Goal: Task Accomplishment & Management: Complete application form

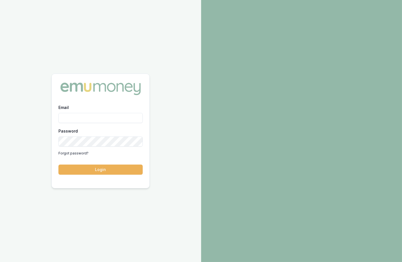
click at [0, 262] on com-1password-button at bounding box center [0, 262] width 0 height 0
type input "m@emumoney.com.au"
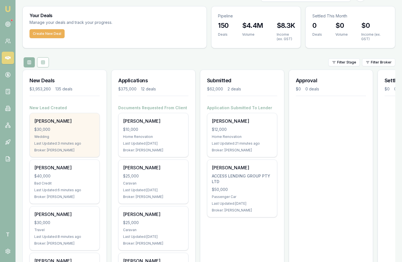
scroll to position [10, 0]
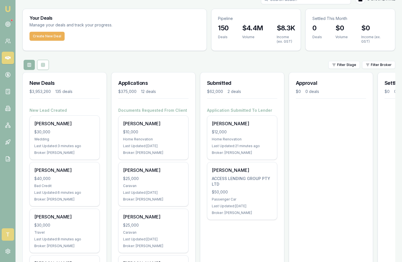
click at [6, 233] on span "T" at bounding box center [8, 234] width 12 height 12
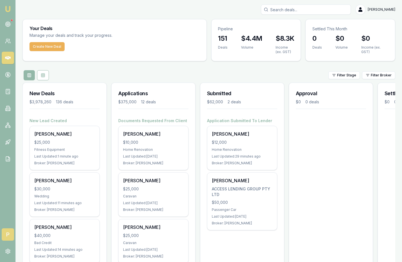
click at [9, 232] on span "P" at bounding box center [8, 234] width 12 height 12
click at [7, 251] on icon at bounding box center [8, 251] width 6 height 6
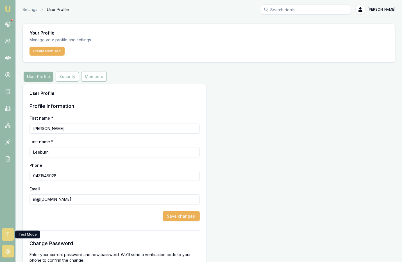
click at [10, 234] on span "T" at bounding box center [8, 234] width 12 height 12
click at [90, 79] on button "Members" at bounding box center [94, 77] width 26 height 10
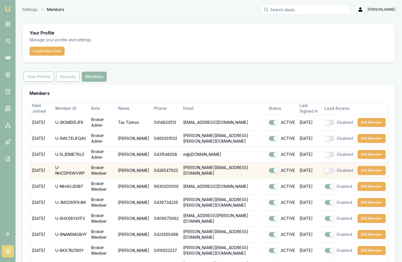
scroll to position [43, 0]
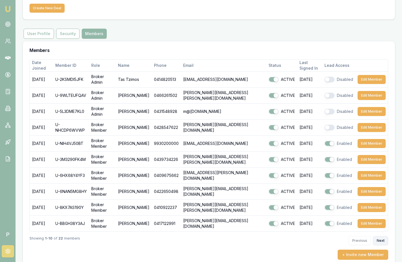
click at [380, 236] on button "Next" at bounding box center [380, 240] width 15 height 9
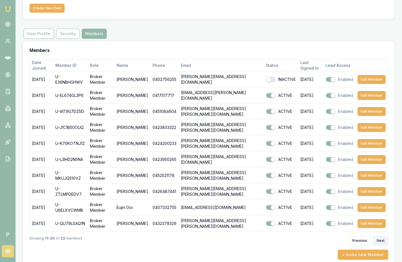
click at [381, 237] on button "Next" at bounding box center [380, 240] width 15 height 9
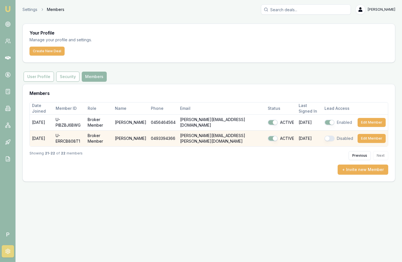
click at [329, 136] on button "button" at bounding box center [329, 139] width 10 height 6
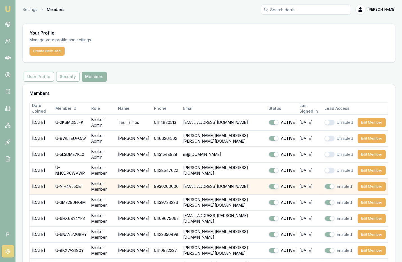
scroll to position [43, 0]
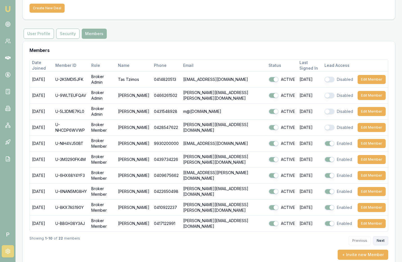
click at [382, 236] on button "Next" at bounding box center [380, 240] width 15 height 9
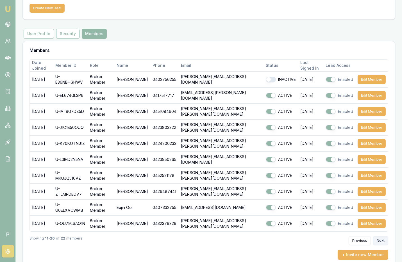
click at [379, 237] on button "Next" at bounding box center [380, 240] width 15 height 9
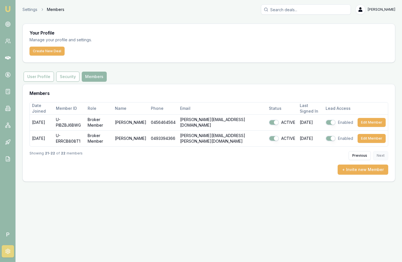
scroll to position [0, 0]
click at [6, 234] on span "P" at bounding box center [8, 234] width 12 height 12
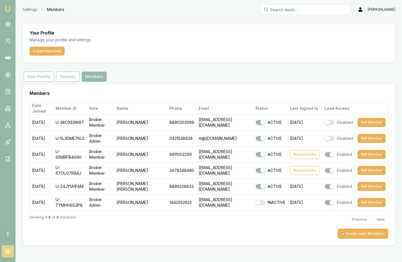
click at [13, 201] on aside "Emu Broker T" at bounding box center [8, 131] width 16 height 262
click at [7, 41] on icon at bounding box center [8, 41] width 6 height 6
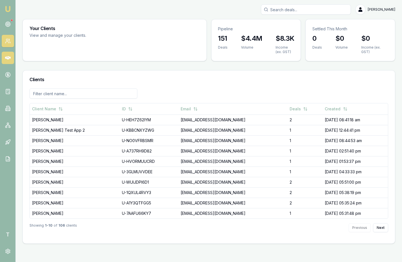
click at [7, 57] on icon at bounding box center [8, 57] width 6 height 3
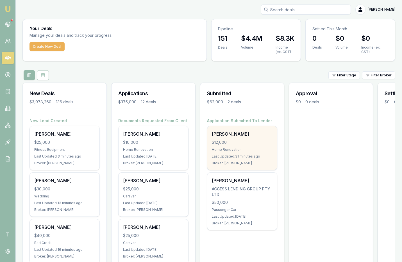
click at [242, 140] on div "$12,000" at bounding box center [242, 143] width 61 height 6
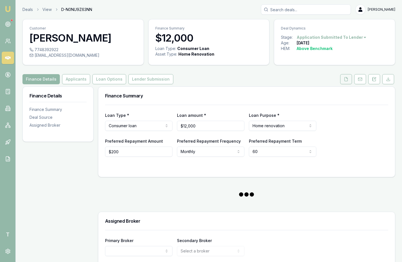
click at [342, 83] on button at bounding box center [346, 79] width 12 height 10
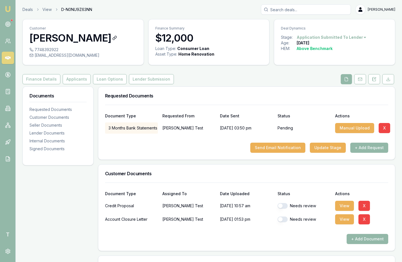
click at [55, 37] on h3 "Matt Test" at bounding box center [82, 37] width 107 height 11
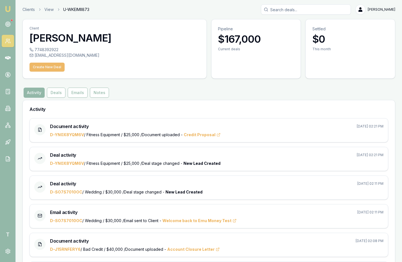
click at [58, 66] on button "Create New Deal" at bounding box center [46, 67] width 35 height 9
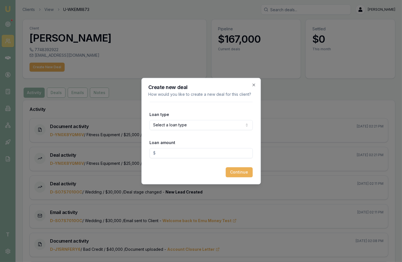
click at [180, 127] on body "Emu Broker T Clients View U-WKEIMII873 Matt Leeburn Toggle Menu Client Matt Tes…" at bounding box center [201, 131] width 402 height 262
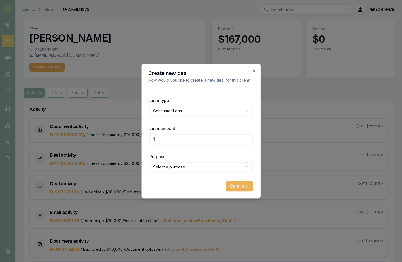
click at [179, 145] on form "Loan type Consumer Loan Consumer Loan Consumer Asset Commercial Loan Commercial…" at bounding box center [200, 140] width 103 height 104
click at [183, 138] on input "Loan amount" at bounding box center [200, 139] width 103 height 10
type input "$15,000.00"
click at [202, 165] on body "Emu Broker T Clients View U-WKEIMII873 Matt Leeburn Toggle Menu Client Matt Tes…" at bounding box center [201, 131] width 402 height 262
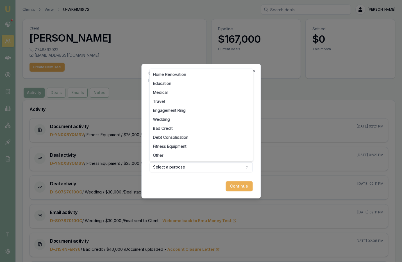
select select "FITNESS_EQUIPMENT"
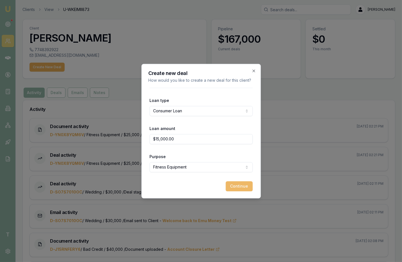
click at [233, 186] on button "Continue" at bounding box center [238, 186] width 27 height 10
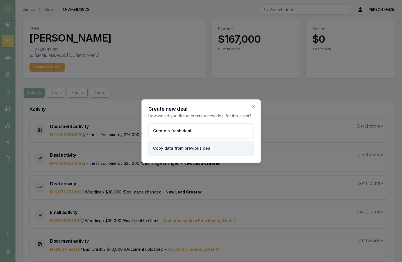
click at [209, 144] on button "Copy data from previous deal" at bounding box center [200, 148] width 105 height 15
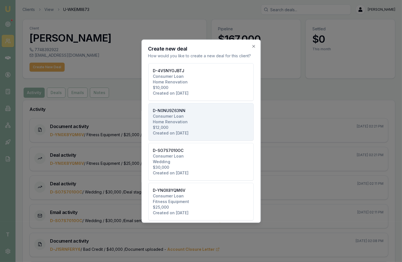
click at [200, 114] on button "D-N0NU9Z63NN Consumer Loan Home Renovation $12,000 Created on 06/06/2025" at bounding box center [200, 122] width 105 height 38
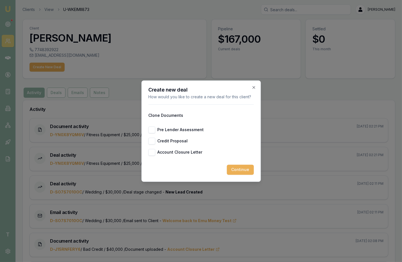
click at [156, 133] on div "Pre Lender Assessment Credit Proposal Account Closure Letter" at bounding box center [200, 140] width 105 height 29
click at [152, 131] on button "Pre Lender Assessment" at bounding box center [151, 129] width 7 height 7
checkbox input "true"
click at [151, 141] on button "Credit Proposal" at bounding box center [151, 141] width 7 height 7
checkbox input "true"
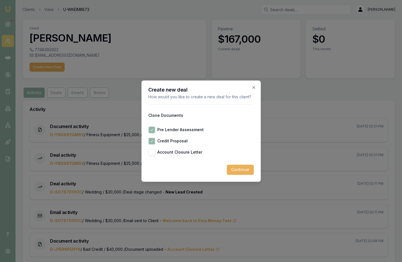
click at [150, 153] on button "Account Closure Letter" at bounding box center [151, 152] width 7 height 7
checkbox input "true"
click at [241, 168] on button "Continue" at bounding box center [240, 170] width 27 height 10
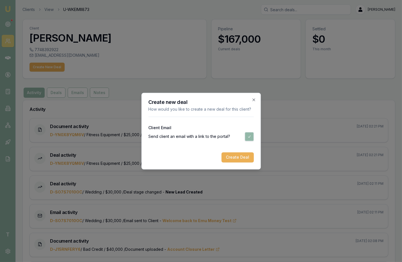
click at [249, 138] on button "button" at bounding box center [249, 136] width 9 height 9
checkbox input "false"
click at [242, 155] on button "Create Deal" at bounding box center [237, 157] width 32 height 10
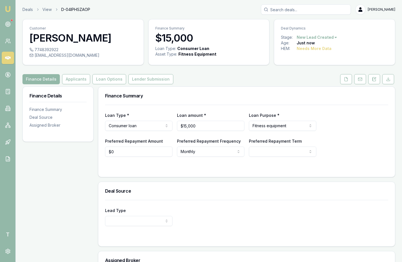
click at [341, 79] on link at bounding box center [346, 79] width 14 height 10
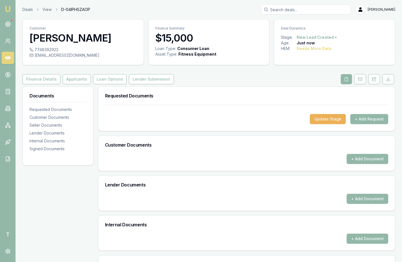
click at [344, 79] on button at bounding box center [346, 79] width 11 height 10
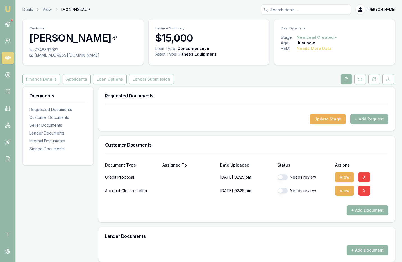
click at [53, 38] on h3 "[PERSON_NAME]" at bounding box center [82, 37] width 107 height 11
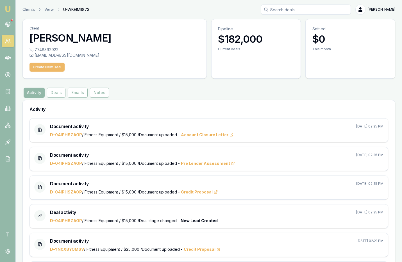
click at [49, 65] on button "Create New Deal" at bounding box center [46, 67] width 35 height 9
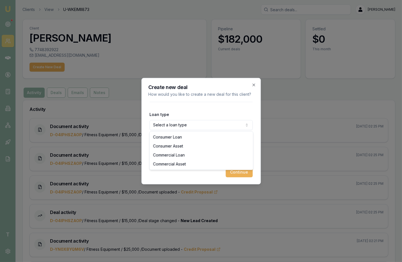
click at [198, 125] on body "Emu Broker T Clients View U-WKEIMII873 [PERSON_NAME] Toggle Menu Client Matt Te…" at bounding box center [201, 131] width 402 height 262
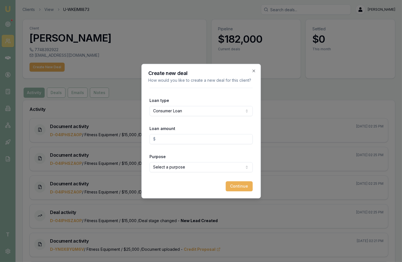
click at [197, 139] on input "Loan amount" at bounding box center [200, 139] width 103 height 10
type input "$20,000.00"
click at [214, 175] on form "Loan type Consumer Loan Consumer Loan Consumer Asset Commercial Loan Commercial…" at bounding box center [200, 140] width 103 height 104
click at [211, 168] on body "Emu Broker T Clients View U-WKEIMII873 Matt Leeburn Toggle Menu Client Matt Tes…" at bounding box center [201, 131] width 402 height 262
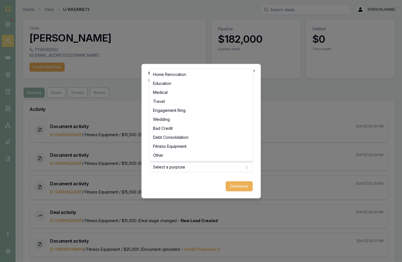
select select "BAD_CREDIT"
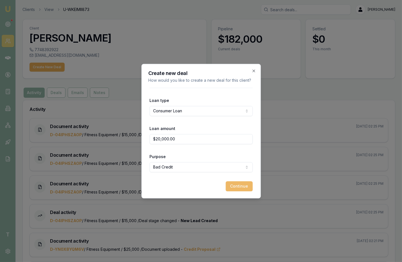
click at [237, 185] on button "Continue" at bounding box center [238, 186] width 27 height 10
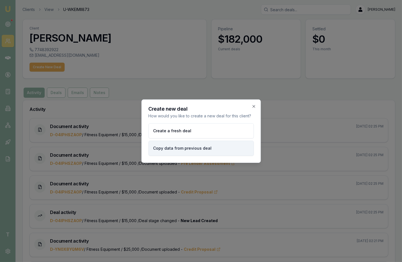
click at [218, 149] on button "Copy data from previous deal" at bounding box center [200, 148] width 105 height 15
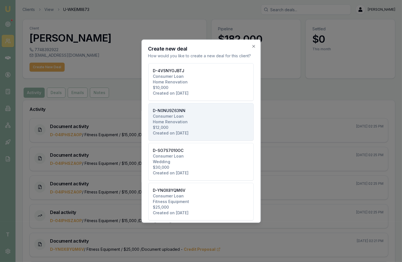
click at [203, 120] on button "D-N0NU9Z63NN Consumer Loan Home Renovation $12,000 Created on 06/06/2025" at bounding box center [200, 122] width 105 height 38
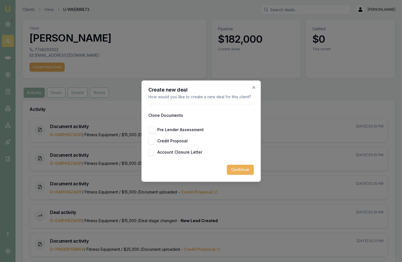
click at [154, 127] on button "Pre Lender Assessment" at bounding box center [151, 129] width 7 height 7
checkbox input "true"
click at [152, 139] on button "Credit Proposal" at bounding box center [151, 141] width 7 height 7
checkbox input "true"
click at [152, 151] on button "Account Closure Letter" at bounding box center [151, 152] width 7 height 7
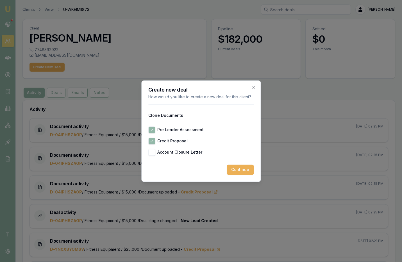
checkbox input "true"
click at [235, 168] on button "Continue" at bounding box center [240, 170] width 27 height 10
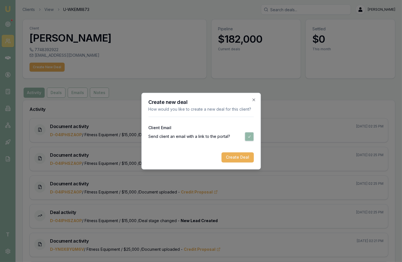
click at [250, 138] on button "button" at bounding box center [249, 136] width 9 height 9
checkbox input "false"
click at [243, 153] on button "Create Deal" at bounding box center [237, 157] width 32 height 10
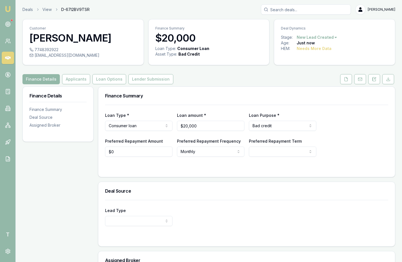
click at [333, 79] on div "Finance Details Applicants Loan Options Lender Submission" at bounding box center [208, 79] width 373 height 10
click at [343, 79] on button at bounding box center [346, 79] width 12 height 10
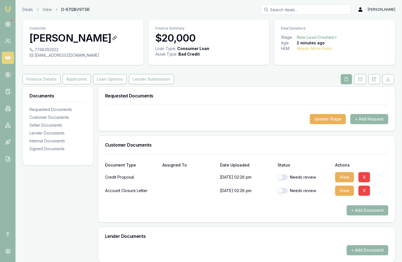
click at [63, 37] on h3 "Matt Test" at bounding box center [82, 37] width 107 height 11
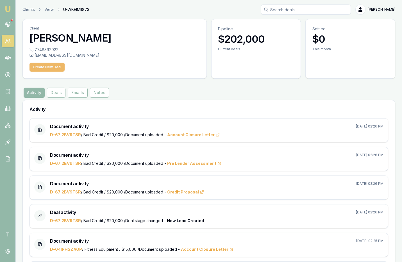
click at [54, 67] on button "Create New Deal" at bounding box center [46, 67] width 35 height 9
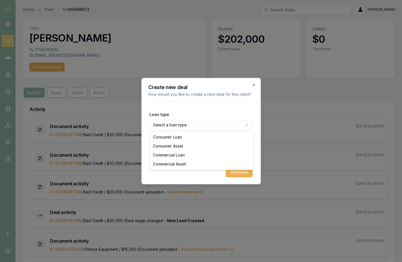
click at [168, 125] on body "Emu Broker T Clients View U-WKEIMII873 Matt Leeburn Toggle Menu Client Matt Tes…" at bounding box center [201, 131] width 402 height 262
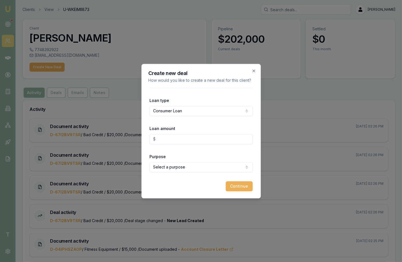
click at [178, 141] on input "Loan amount" at bounding box center [200, 139] width 103 height 10
type input "$30,000.00"
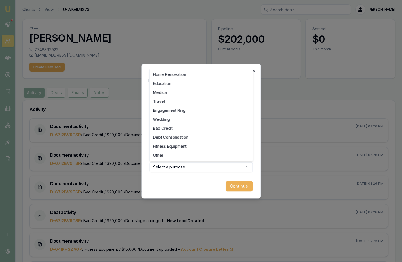
click at [197, 166] on body "Emu Broker T Clients View U-WKEIMII873 Matt Leeburn Toggle Menu Client Matt Tes…" at bounding box center [201, 131] width 402 height 262
select select "DEBT_CONSOLIDATION"
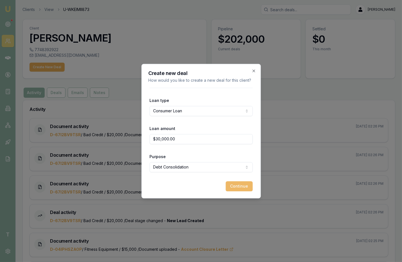
click at [235, 182] on button "Continue" at bounding box center [238, 186] width 27 height 10
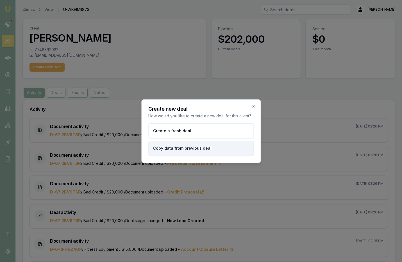
click at [202, 144] on button "Copy data from previous deal" at bounding box center [200, 148] width 105 height 15
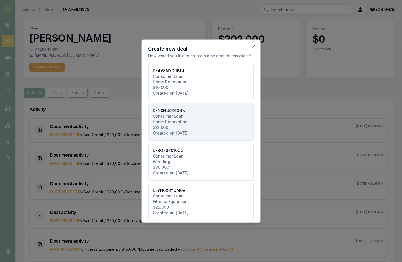
click at [191, 117] on button "D-N0NU9Z63NN Consumer Loan Home Renovation $12,000 Created on 06/06/2025" at bounding box center [200, 122] width 105 height 38
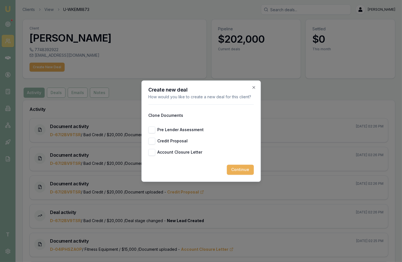
click at [150, 130] on button "Pre Lender Assessment" at bounding box center [151, 129] width 7 height 7
checkbox input "true"
click at [150, 141] on button "Credit Proposal" at bounding box center [151, 141] width 7 height 7
checkbox input "true"
click at [150, 152] on button "Account Closure Letter" at bounding box center [151, 152] width 7 height 7
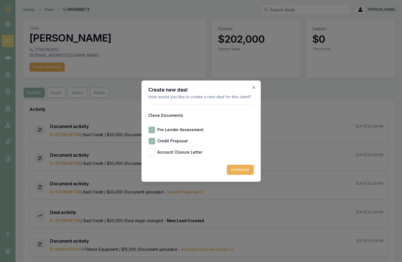
checkbox input "true"
click at [234, 164] on div at bounding box center [200, 160] width 105 height 9
click at [239, 168] on button "Continue" at bounding box center [240, 170] width 27 height 10
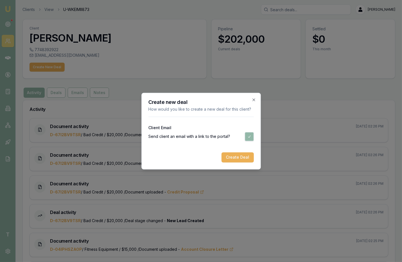
click at [254, 137] on div "Create new deal How would you like to create a new deal for this client? Client…" at bounding box center [200, 131] width 119 height 77
click at [248, 140] on button "button" at bounding box center [249, 136] width 9 height 9
checkbox input "false"
click at [238, 159] on button "Create Deal" at bounding box center [237, 157] width 32 height 10
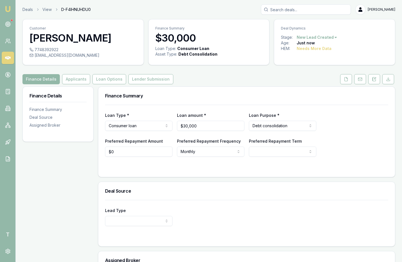
click at [335, 83] on div "Finance Details Applicants Loan Options Lender Submission" at bounding box center [208, 79] width 373 height 10
click at [346, 79] on icon at bounding box center [346, 79] width 4 height 4
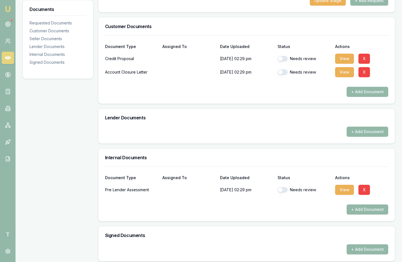
scroll to position [121, 0]
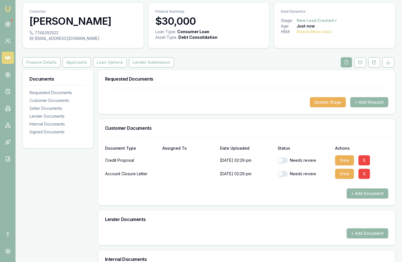
scroll to position [121, 0]
